Goal: Task Accomplishment & Management: Manage account settings

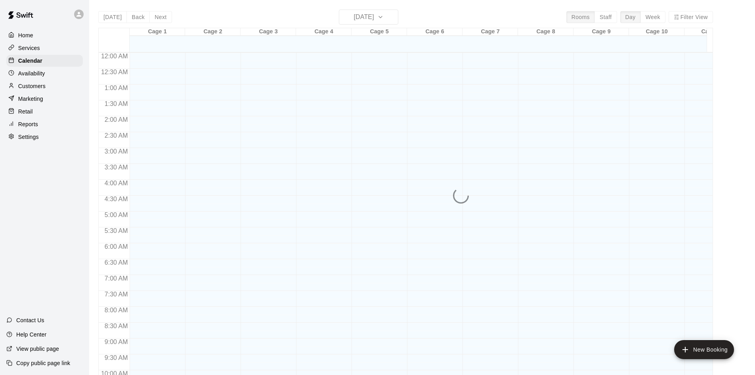
scroll to position [393, 0]
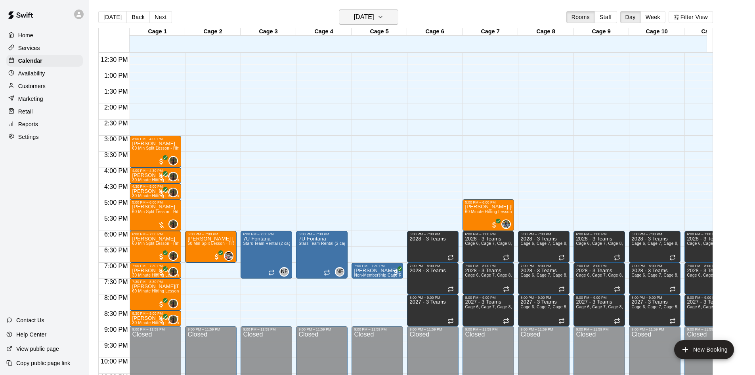
click at [354, 19] on h6 "[DATE]" at bounding box center [364, 16] width 20 height 11
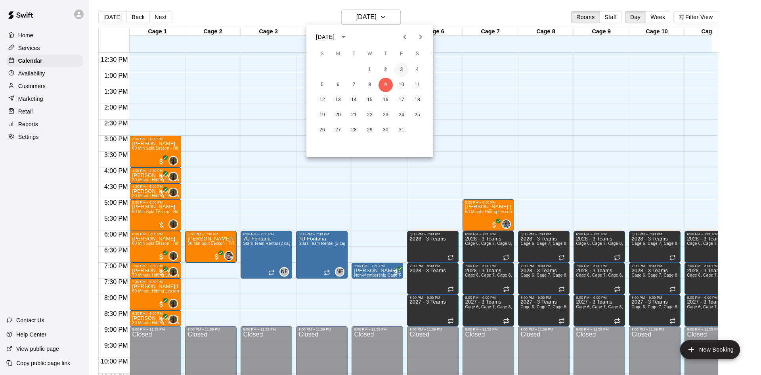
click at [405, 67] on button "3" at bounding box center [401, 70] width 14 height 14
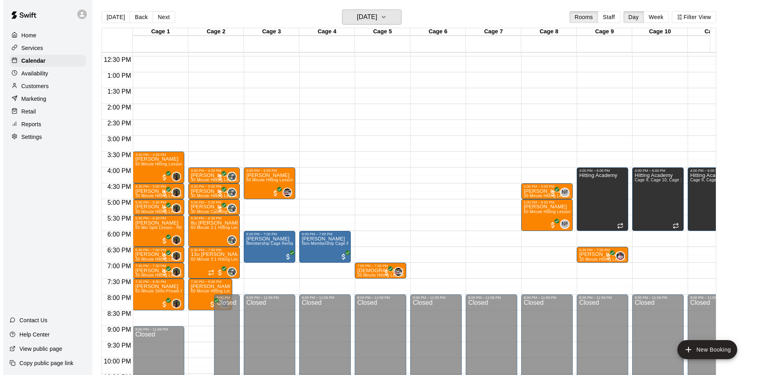
scroll to position [432, 0]
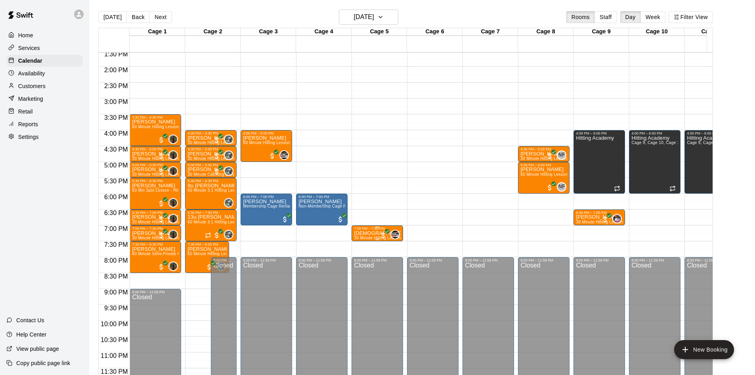
click at [369, 233] on p "[DEMOGRAPHIC_DATA][PERSON_NAME]" at bounding box center [377, 233] width 47 height 0
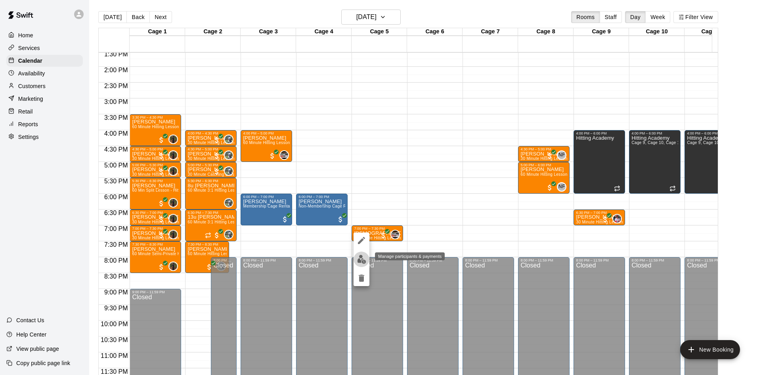
click at [363, 258] on img "edit" at bounding box center [361, 258] width 9 height 9
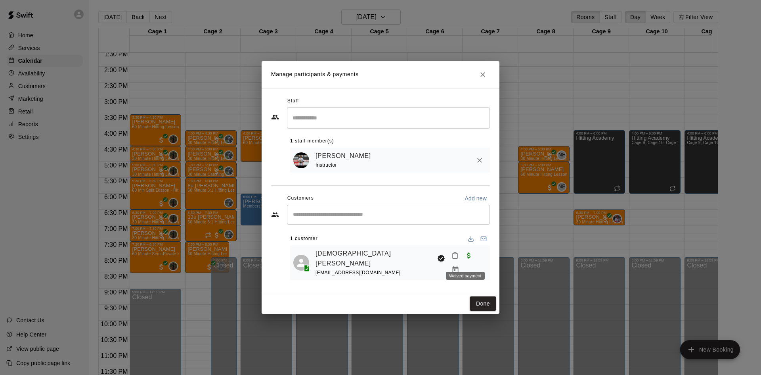
click at [464, 258] on span "Waived payment" at bounding box center [469, 254] width 14 height 7
click at [459, 266] on icon "Manage bookings & payment" at bounding box center [455, 270] width 8 height 8
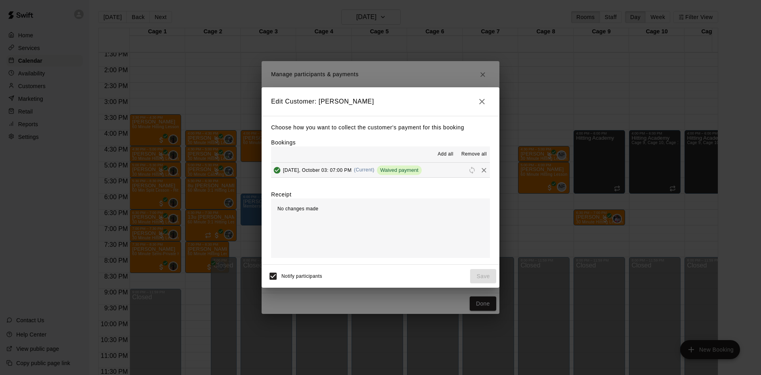
click at [481, 98] on icon "button" at bounding box center [482, 102] width 10 height 10
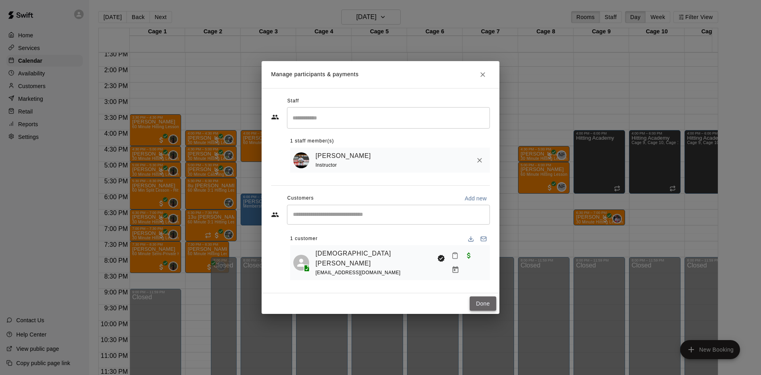
click at [483, 301] on button "Done" at bounding box center [483, 303] width 27 height 15
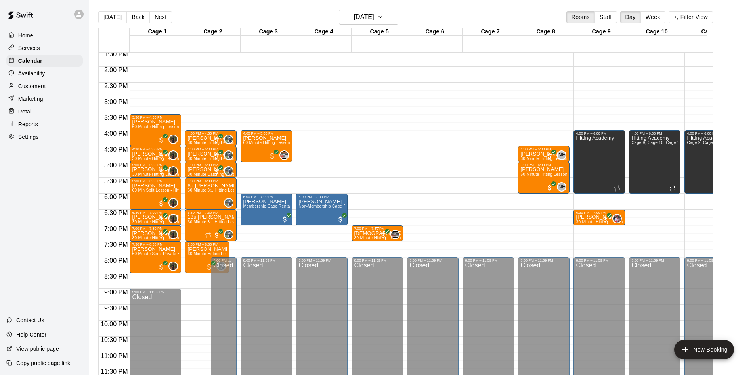
click at [373, 226] on div "7:00 PM – 7:30 PM" at bounding box center [377, 228] width 47 height 4
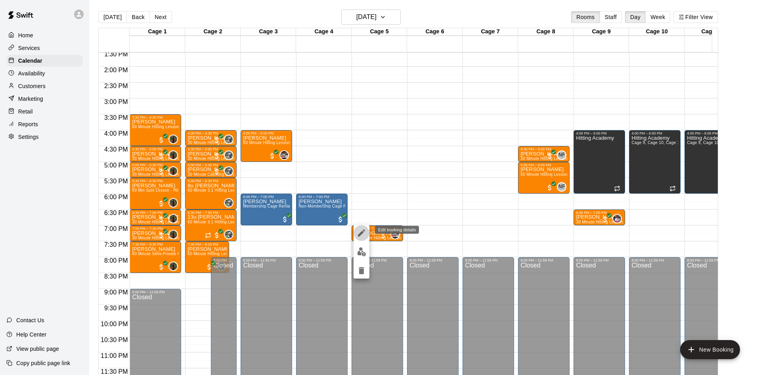
click at [361, 226] on button "edit" at bounding box center [362, 233] width 16 height 16
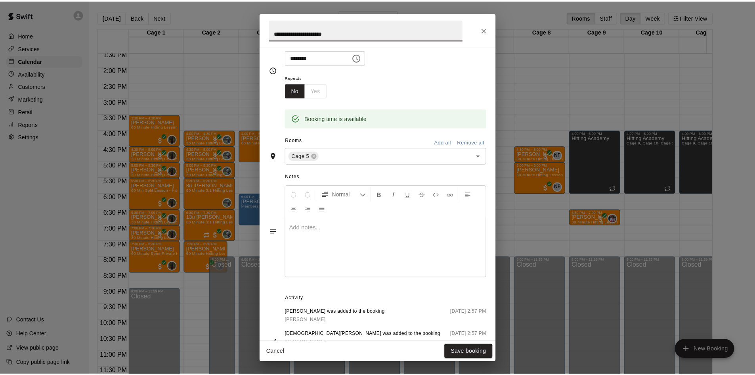
scroll to position [154, 0]
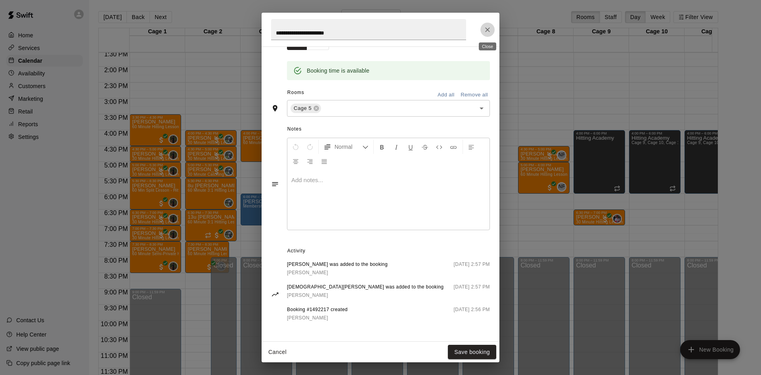
click at [486, 32] on icon "Close" at bounding box center [488, 30] width 8 height 8
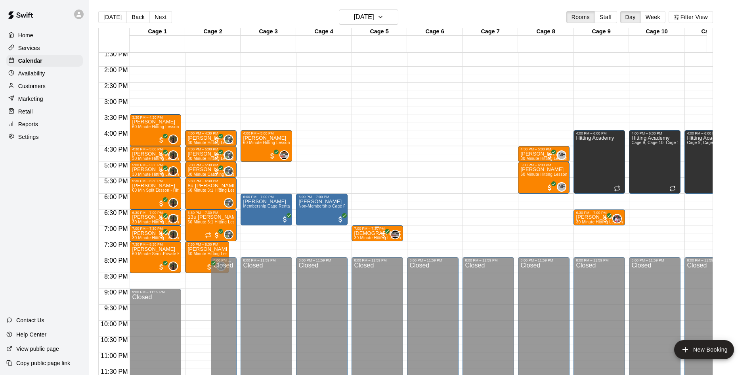
click at [381, 229] on div "0" at bounding box center [389, 234] width 21 height 10
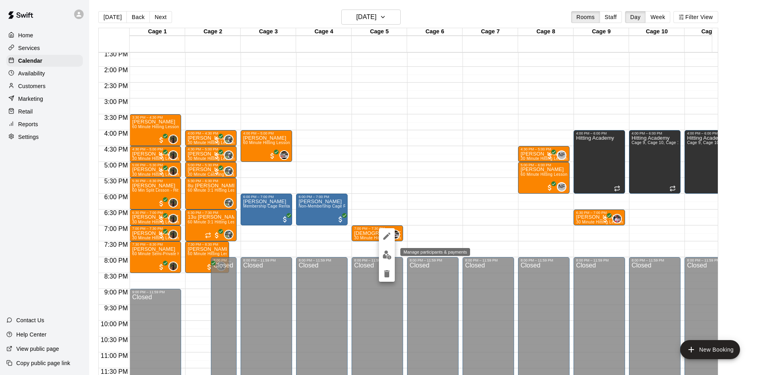
click at [384, 254] on img "edit" at bounding box center [386, 254] width 9 height 9
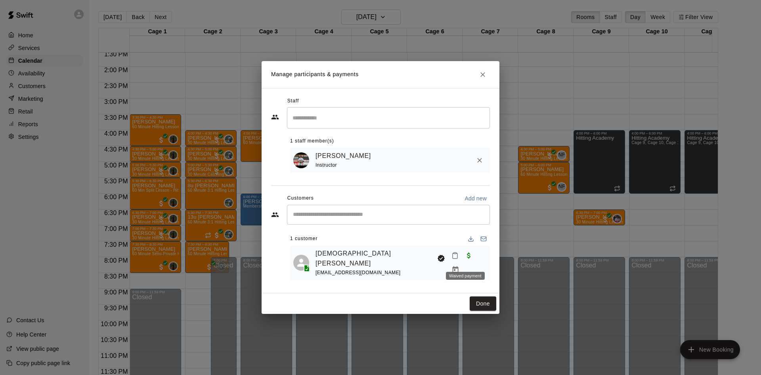
click at [466, 258] on span "Waived payment" at bounding box center [469, 254] width 14 height 7
click at [459, 266] on icon "Manage bookings & payment" at bounding box center [455, 270] width 8 height 8
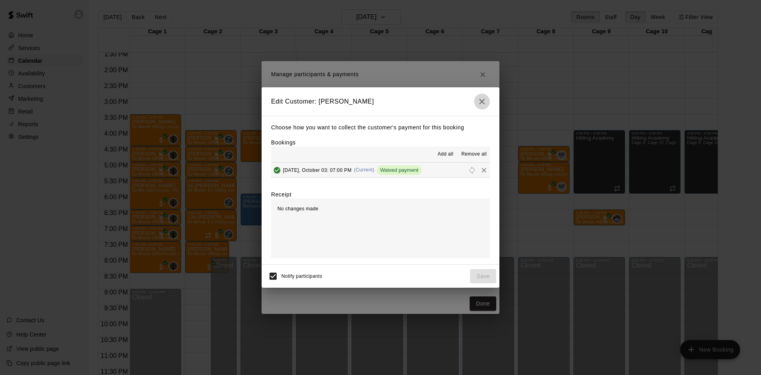
click at [486, 104] on icon "button" at bounding box center [482, 102] width 10 height 10
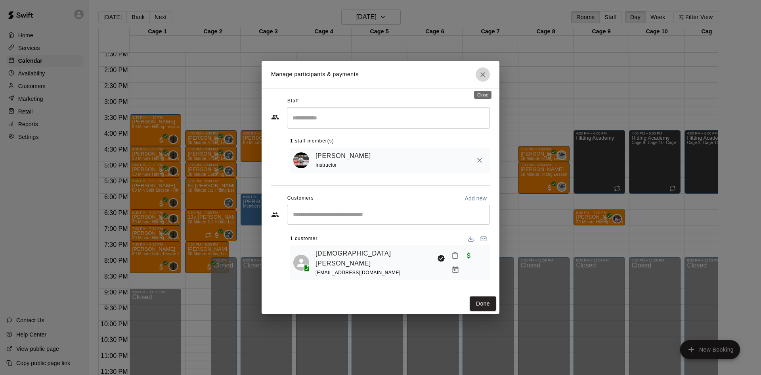
click at [484, 78] on icon "Close" at bounding box center [483, 75] width 8 height 8
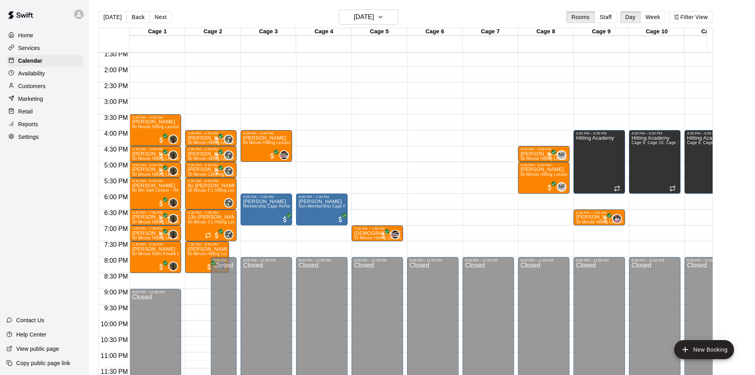
click at [36, 90] on p "Customers" at bounding box center [31, 86] width 27 height 8
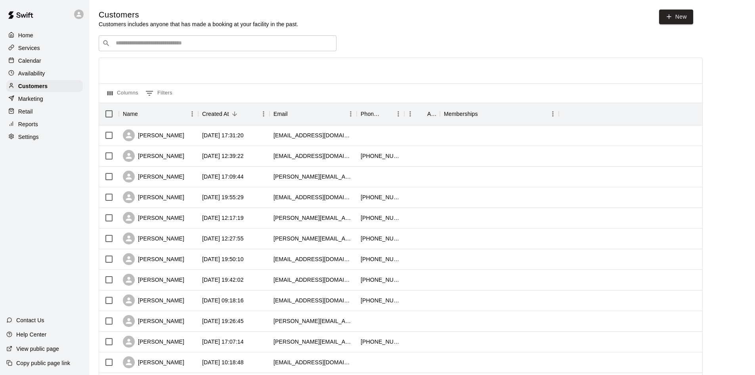
click at [195, 42] on input "Search customers by name or email" at bounding box center [223, 43] width 220 height 8
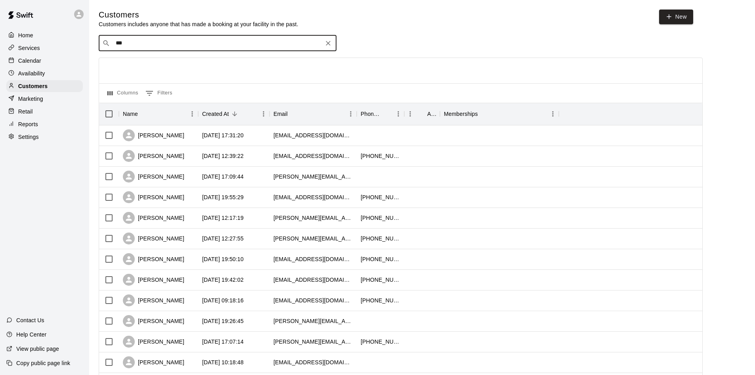
type input "****"
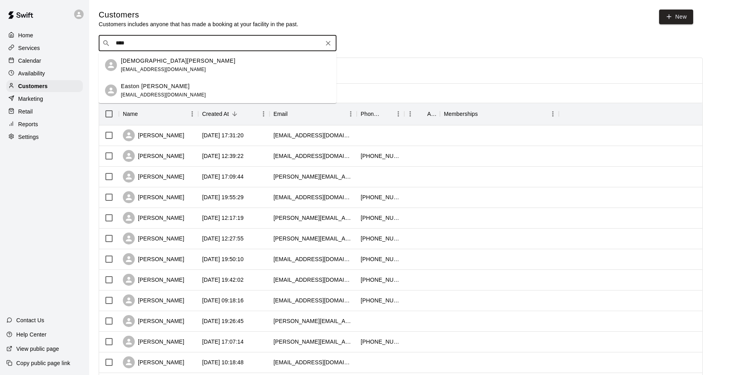
click at [167, 67] on span "[EMAIL_ADDRESS][DOMAIN_NAME]" at bounding box center [163, 70] width 85 height 6
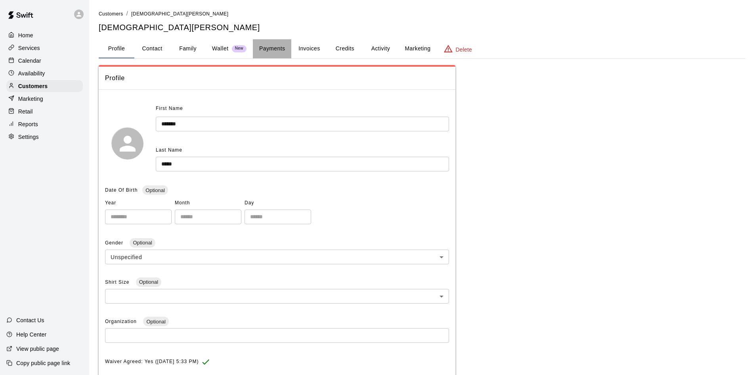
click at [279, 50] on button "Payments" at bounding box center [272, 48] width 38 height 19
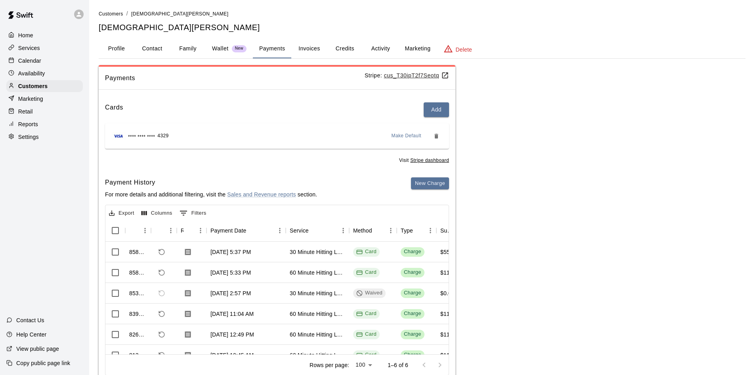
click at [389, 51] on button "Activity" at bounding box center [381, 48] width 36 height 19
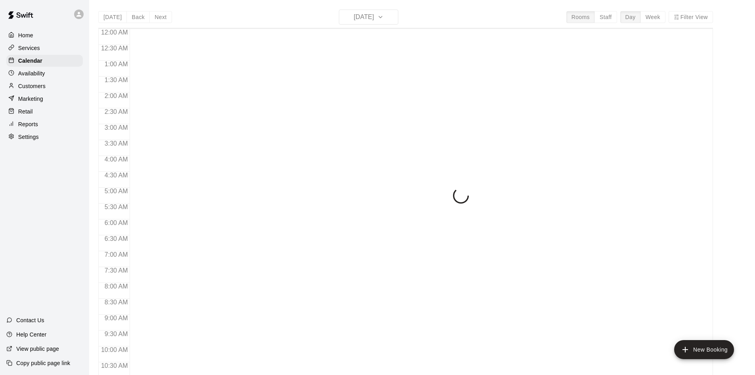
scroll to position [405, 0]
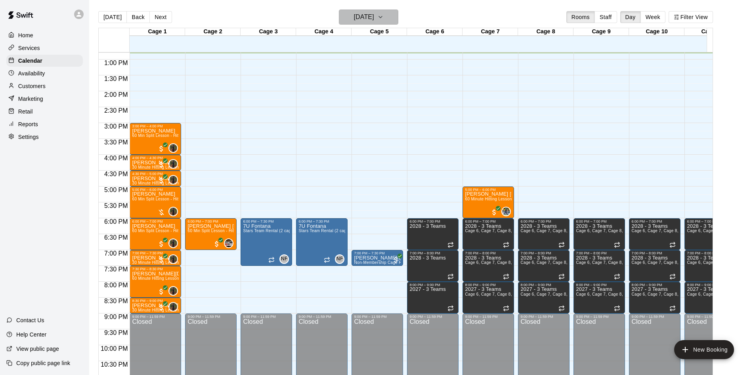
click at [365, 23] on button "[DATE]" at bounding box center [368, 17] width 59 height 15
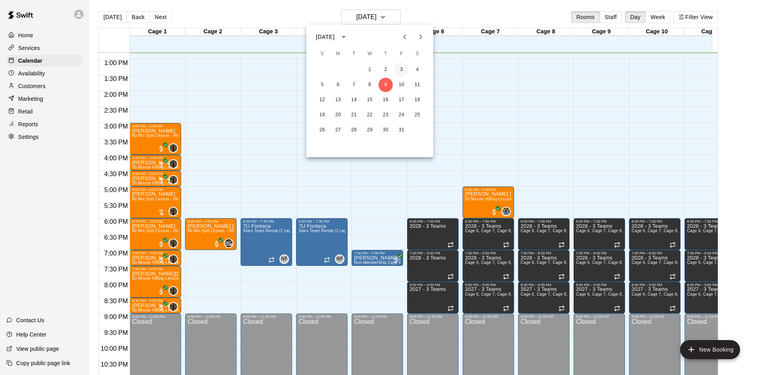
click at [400, 69] on button "3" at bounding box center [401, 70] width 14 height 14
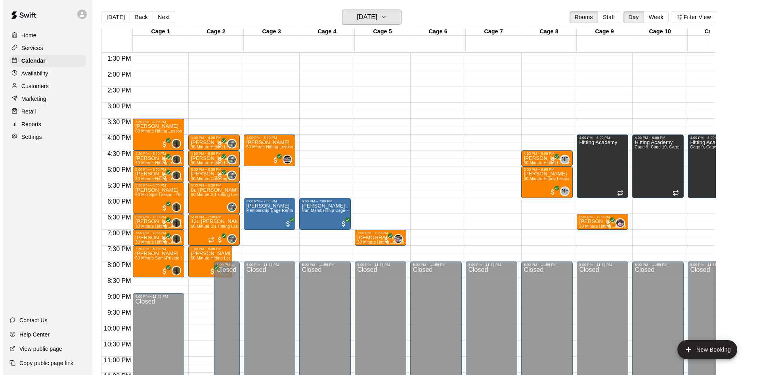
scroll to position [437, 0]
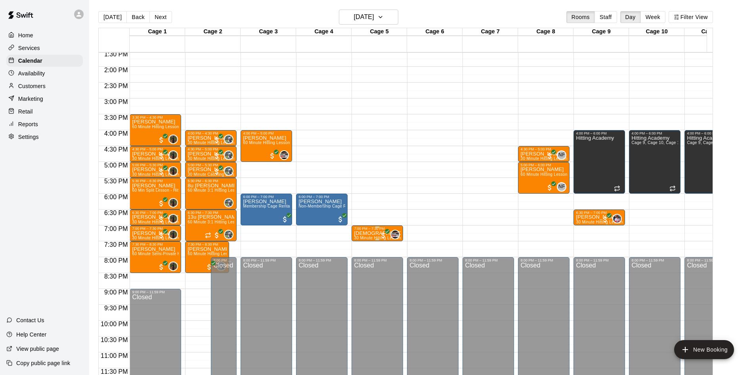
click at [373, 233] on p "[DEMOGRAPHIC_DATA][PERSON_NAME]" at bounding box center [377, 233] width 47 height 0
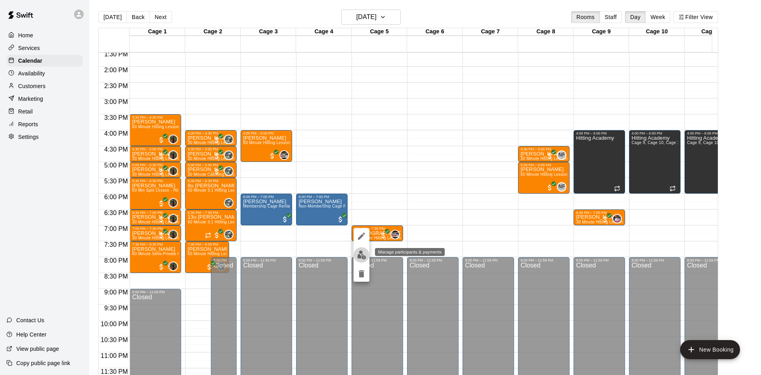
click at [356, 257] on button "edit" at bounding box center [362, 254] width 16 height 15
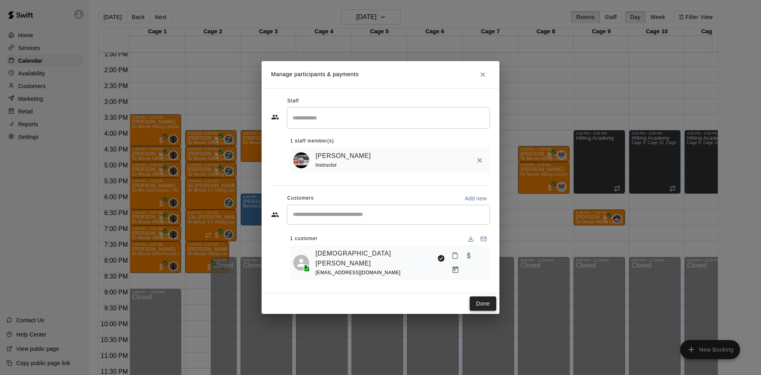
click at [477, 300] on button "Done" at bounding box center [483, 303] width 27 height 15
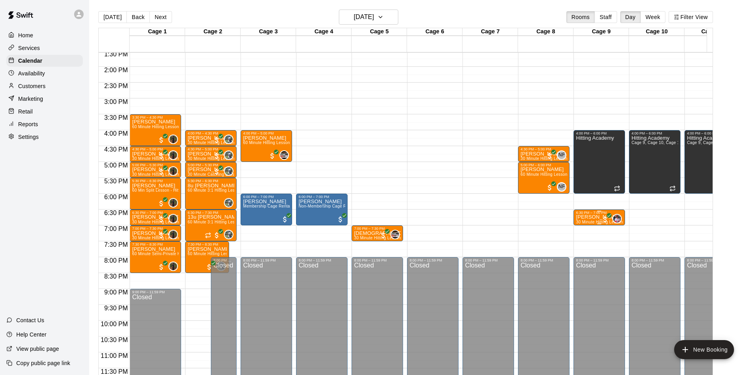
click at [596, 217] on p "[PERSON_NAME]" at bounding box center [599, 217] width 47 height 0
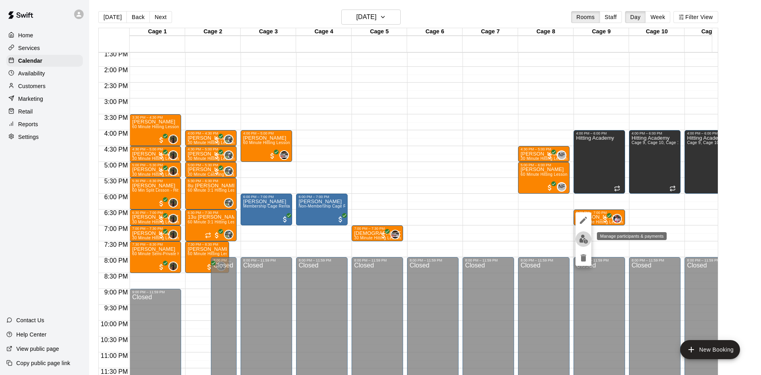
click at [583, 239] on img "edit" at bounding box center [583, 238] width 9 height 9
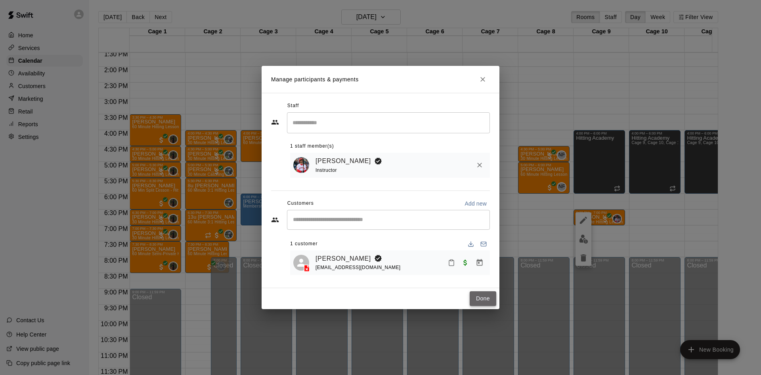
click at [483, 296] on button "Done" at bounding box center [483, 298] width 27 height 15
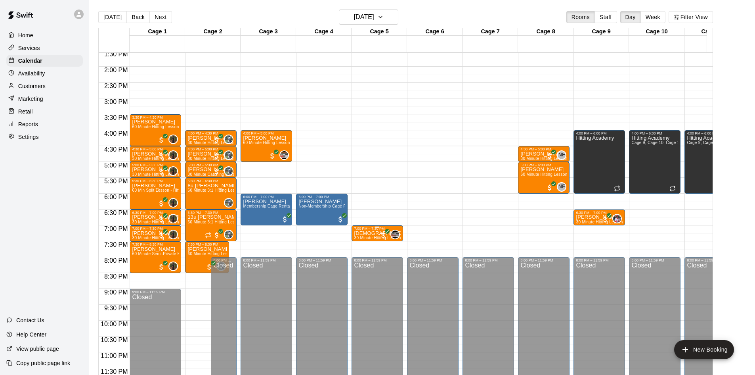
click at [358, 239] on div at bounding box center [377, 239] width 47 height 1
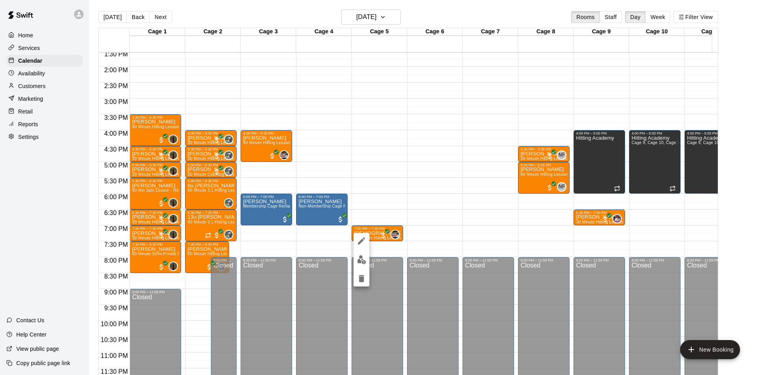
click at [354, 246] on div at bounding box center [362, 260] width 16 height 54
click at [361, 243] on icon "edit" at bounding box center [362, 241] width 10 height 10
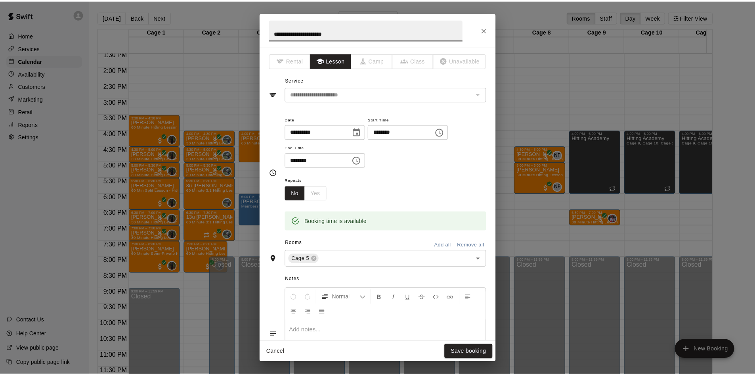
scroll to position [154, 0]
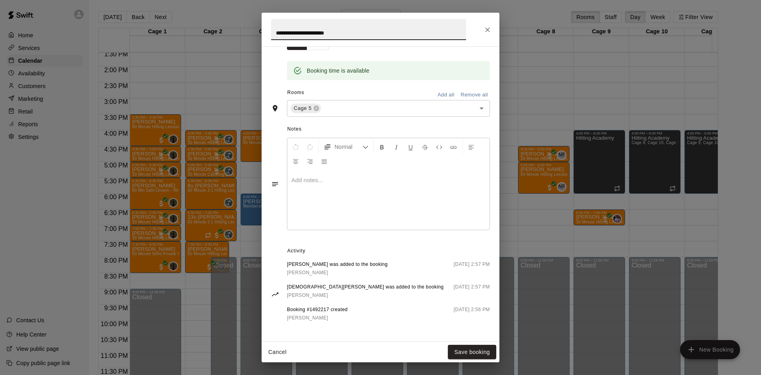
click at [488, 31] on icon "Close" at bounding box center [488, 30] width 8 height 8
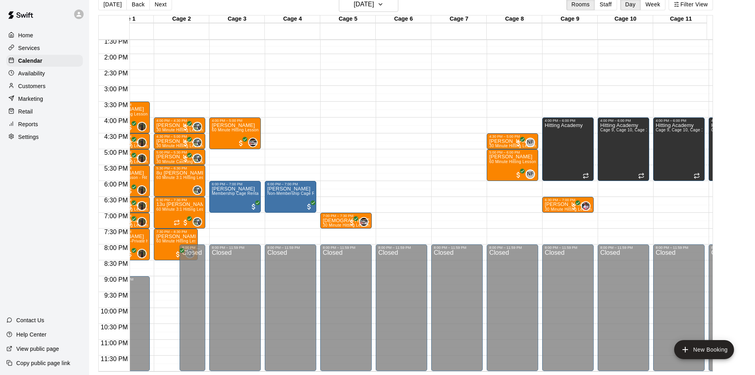
scroll to position [0, 0]
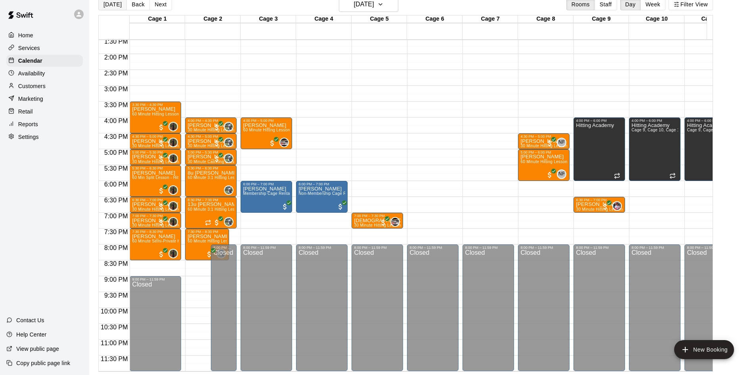
click at [105, 6] on button "[DATE]" at bounding box center [112, 4] width 29 height 12
